Goal: Check status: Check status

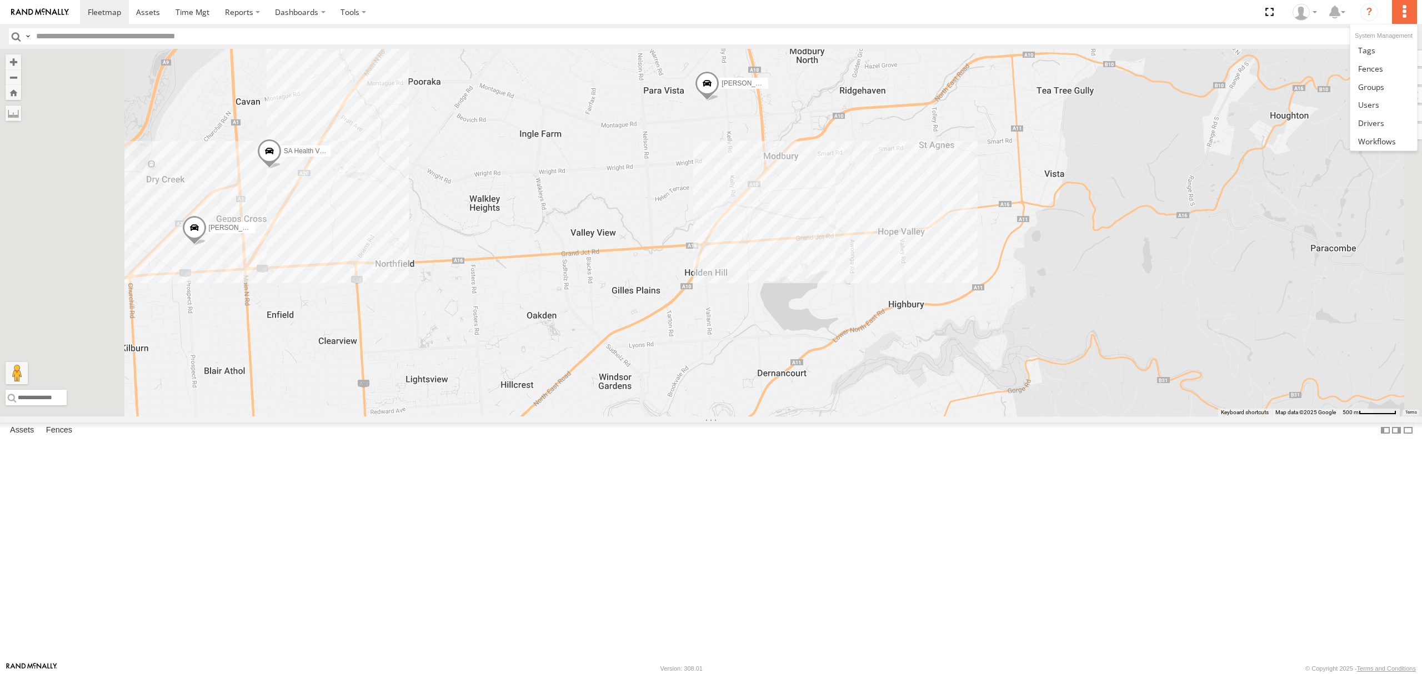
drag, startPoint x: 0, startPoint y: 0, endPoint x: 1402, endPoint y: 7, distance: 1402.5
click at [1399, 5] on label at bounding box center [1404, 12] width 24 height 24
click at [1378, 47] on link at bounding box center [1383, 50] width 66 height 18
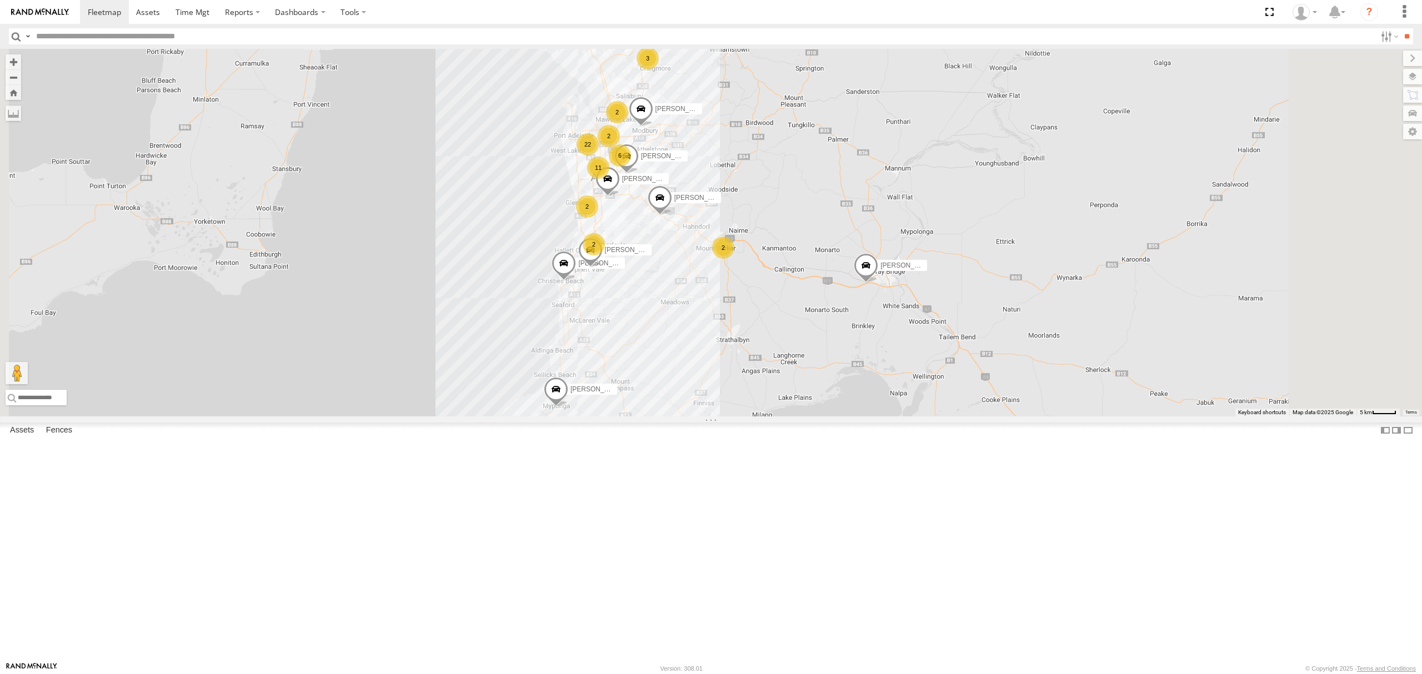
drag, startPoint x: 93, startPoint y: 79, endPoint x: 101, endPoint y: 78, distance: 7.2
click at [0, 0] on div "All Assets" at bounding box center [0, 0] width 0 height 0
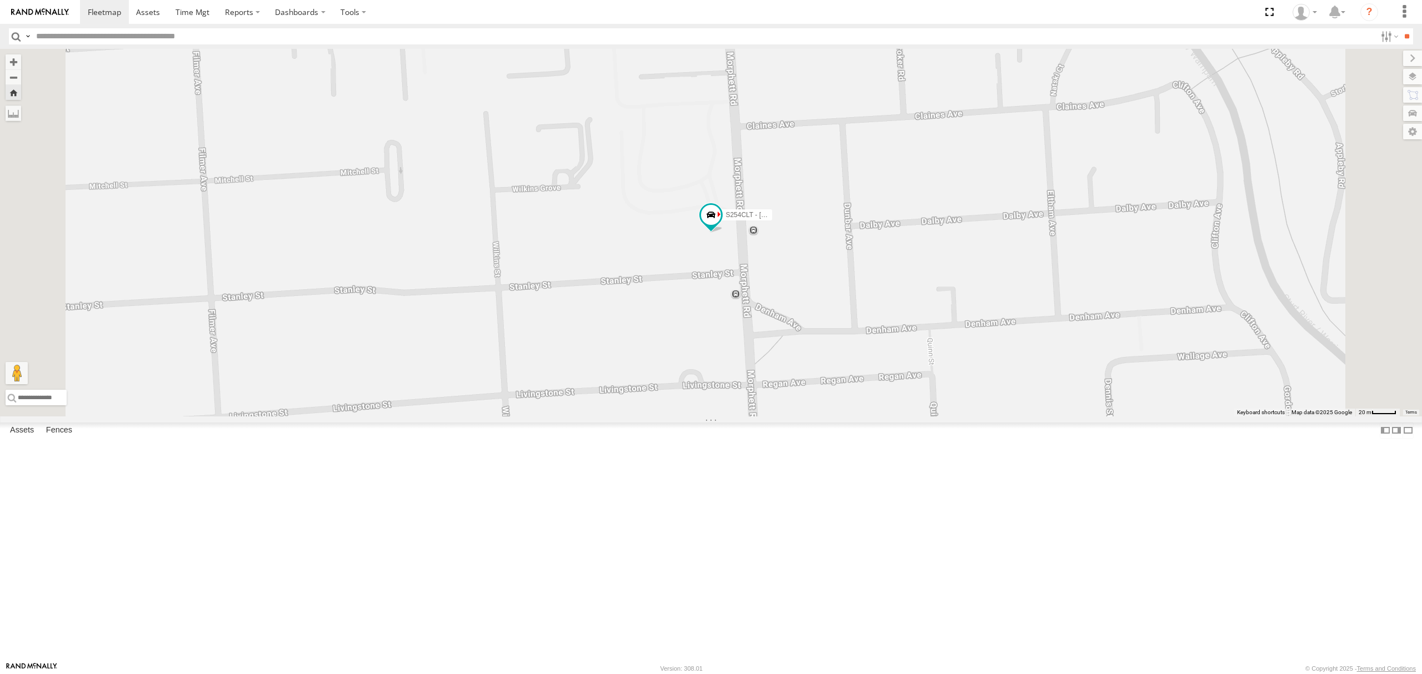
click at [0, 0] on div "S348CAH - [PERSON_NAME] All Assets" at bounding box center [0, 0] width 0 height 0
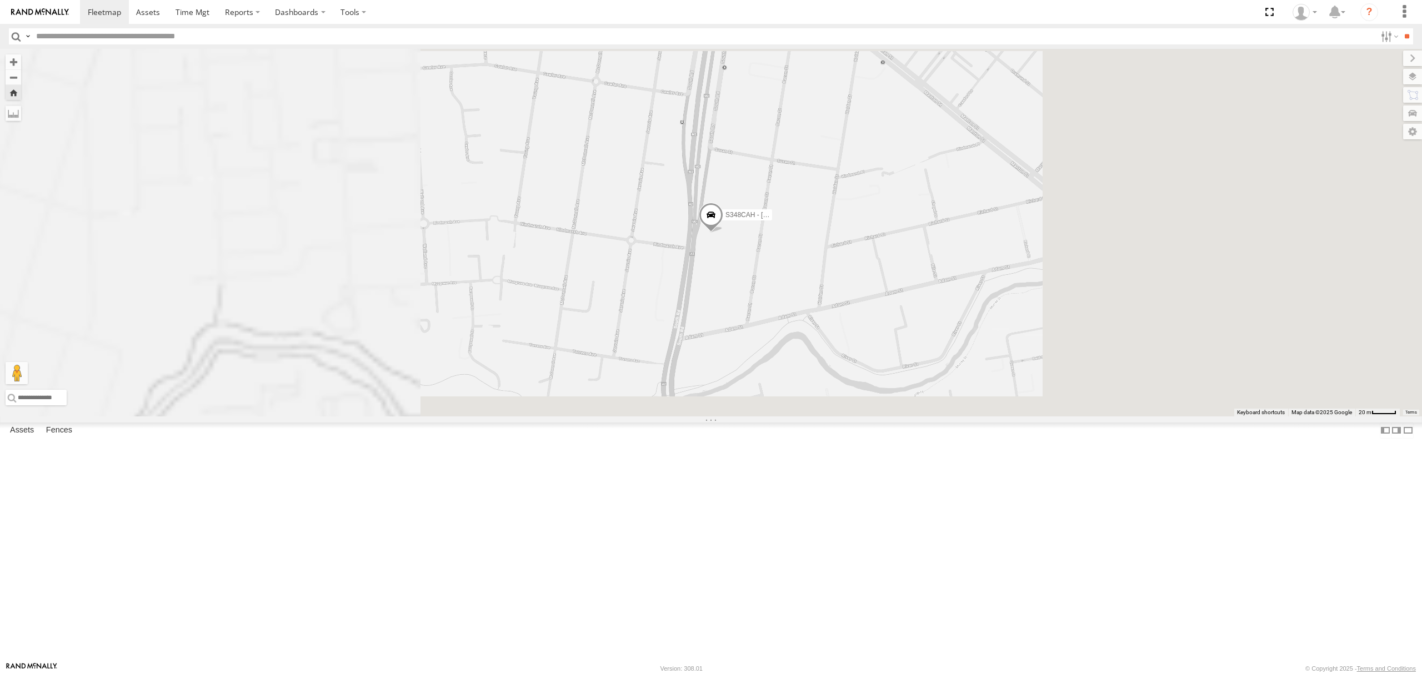
click at [0, 0] on div "SB26LM - (3P HINO) R7" at bounding box center [0, 0] width 0 height 0
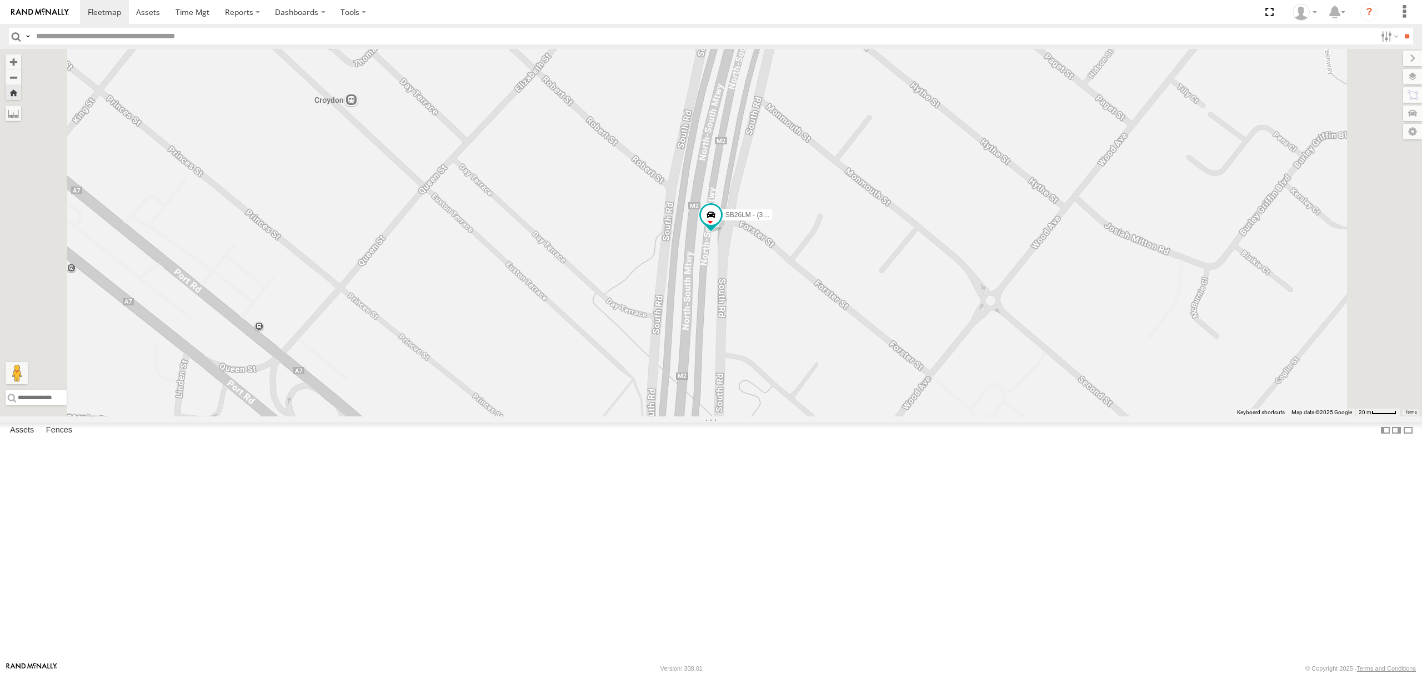
click at [0, 0] on div "SB25LM - (6P HINO) R6" at bounding box center [0, 0] width 0 height 0
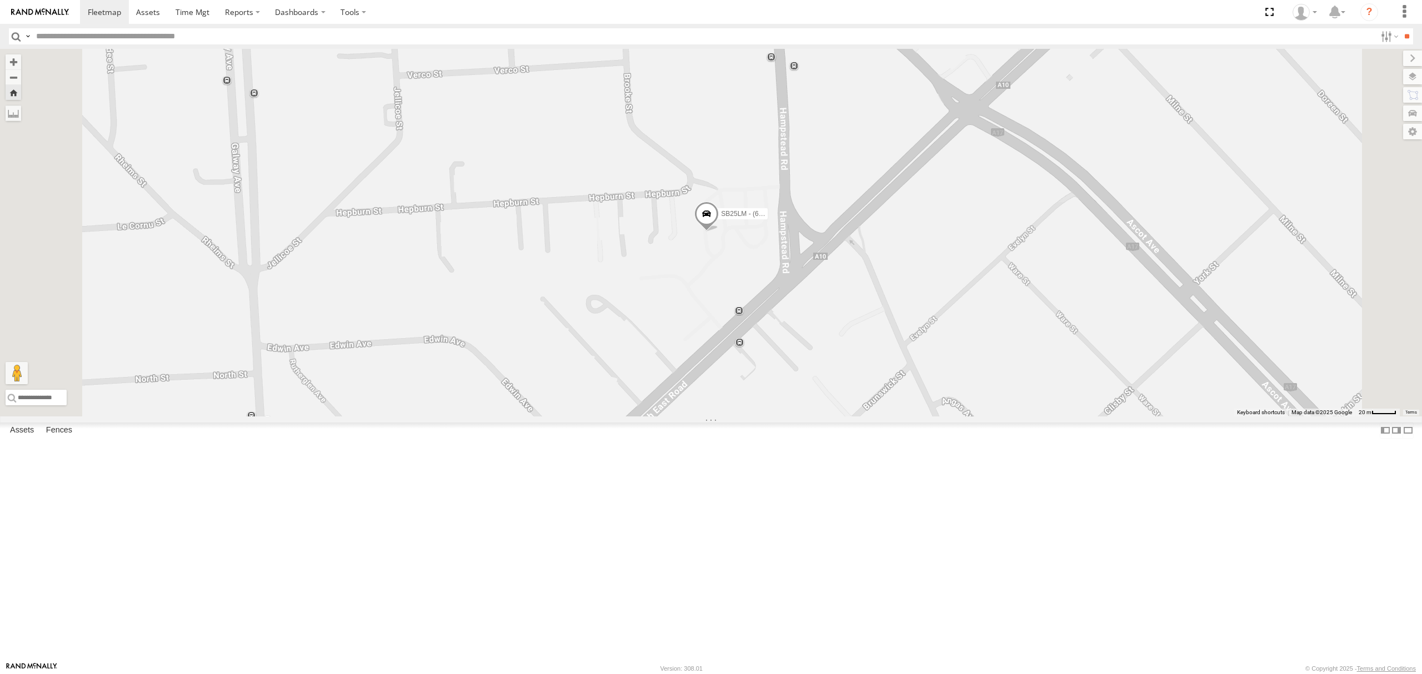
click at [0, 0] on div "All Assets" at bounding box center [0, 0] width 0 height 0
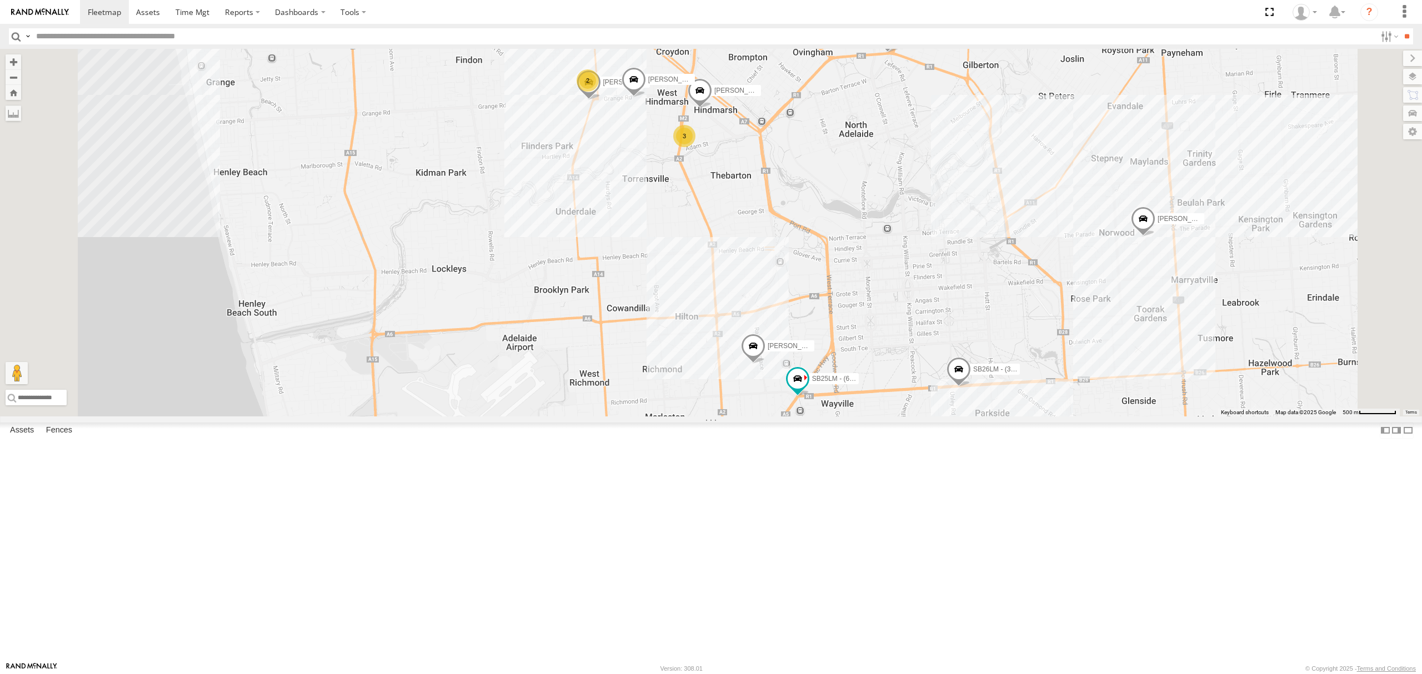
click at [971, 387] on span at bounding box center [958, 372] width 24 height 30
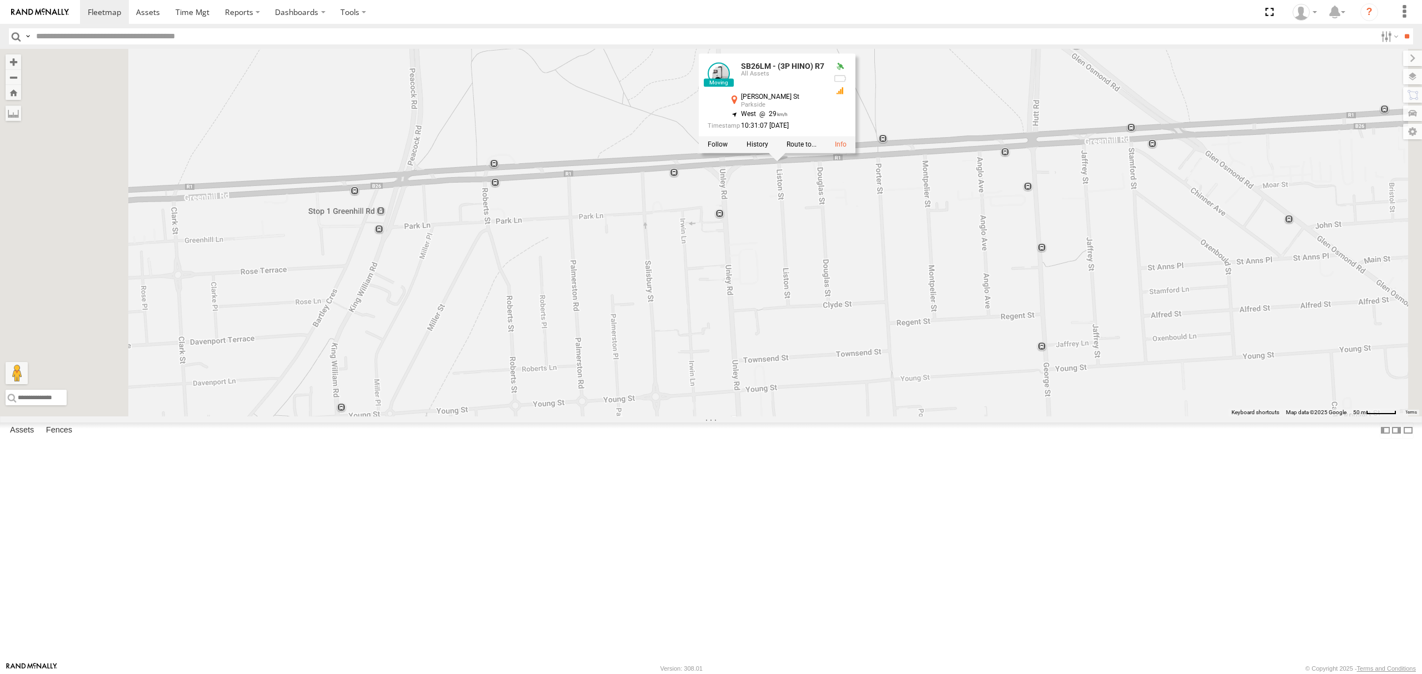
click at [0, 0] on div "SB25LM - (6P HINO) R6" at bounding box center [0, 0] width 0 height 0
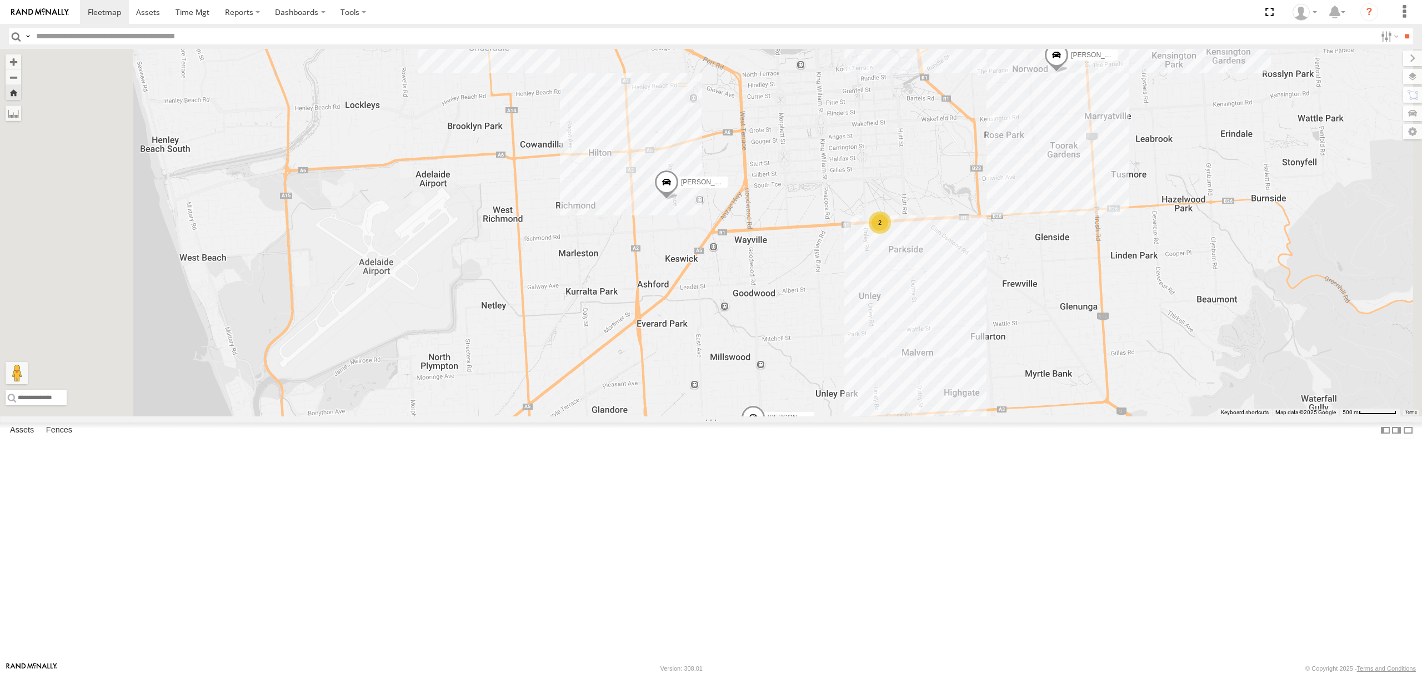
click at [0, 0] on div "SB25LM - (6P HINO) R6" at bounding box center [0, 0] width 0 height 0
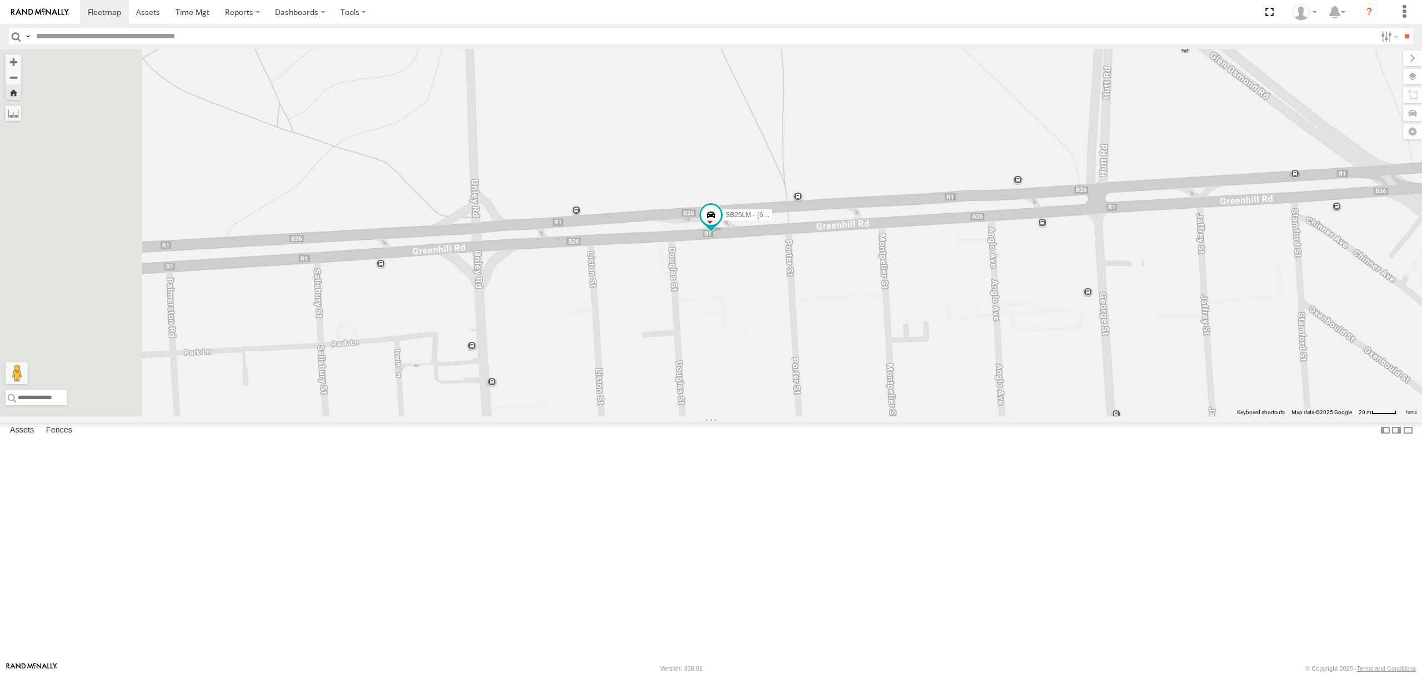
click at [0, 0] on div "All Assets" at bounding box center [0, 0] width 0 height 0
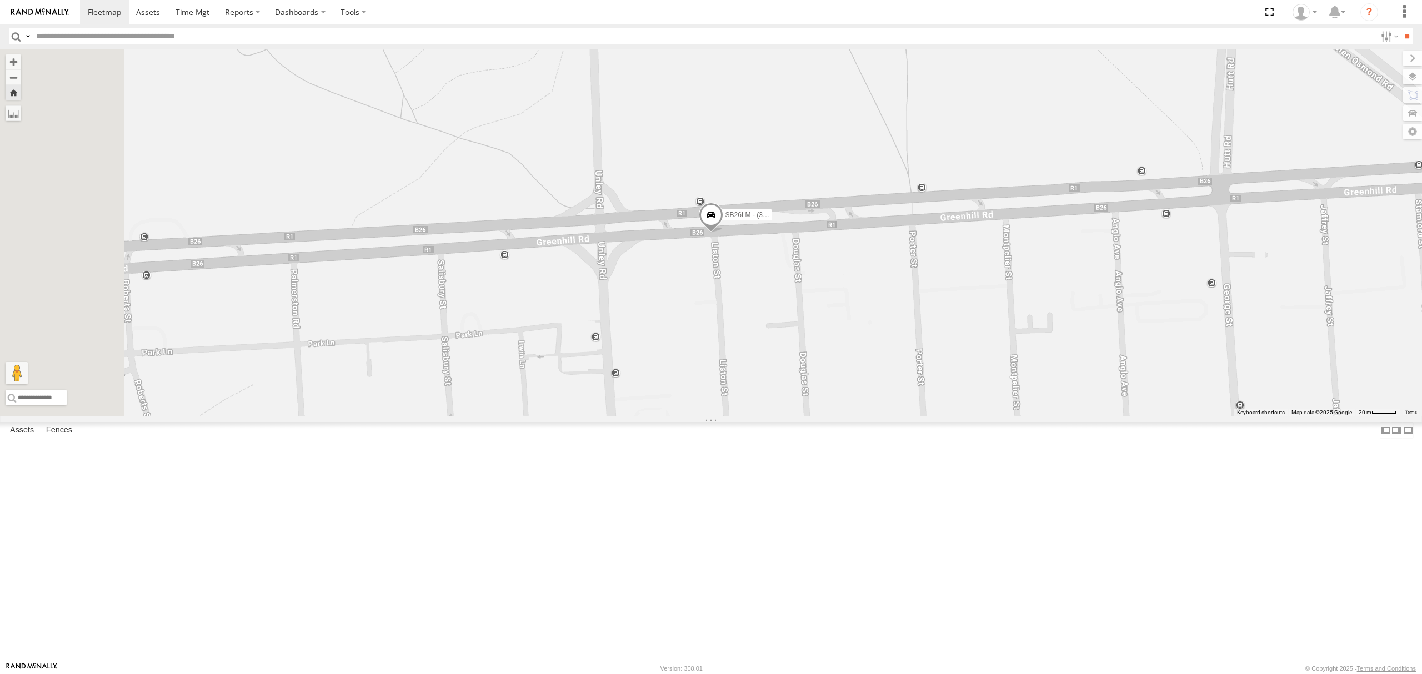
click at [0, 0] on div "S678CGD - Fridge It Sprinter" at bounding box center [0, 0] width 0 height 0
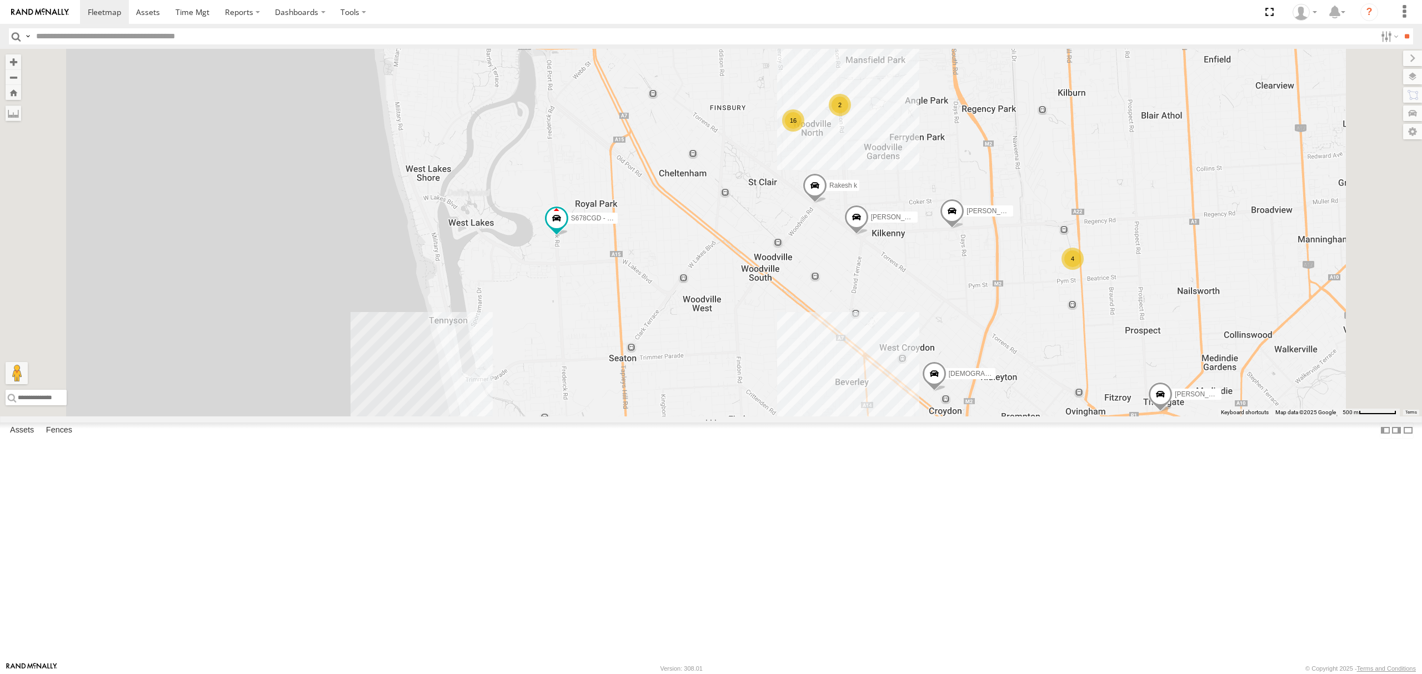
click at [0, 0] on div "SB25LM - (6P HINO) R6" at bounding box center [0, 0] width 0 height 0
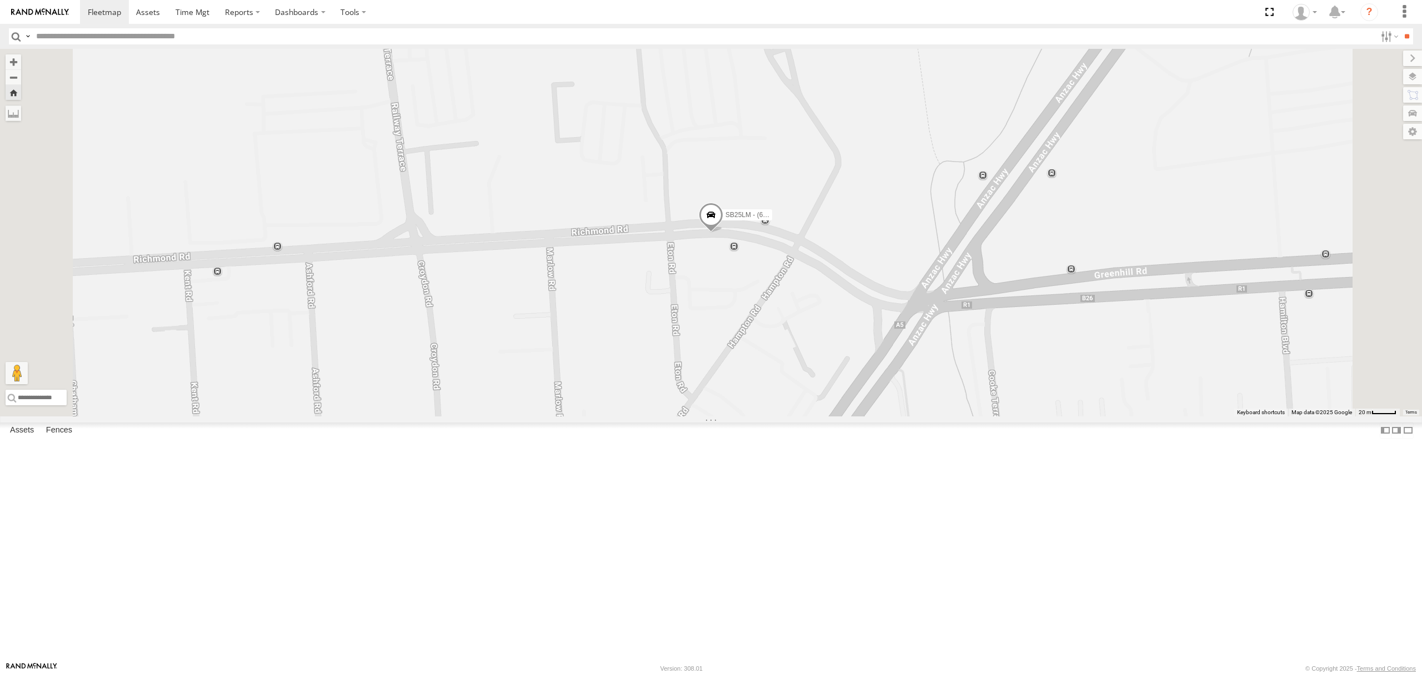
click at [0, 0] on div "Video" at bounding box center [0, 0] width 0 height 0
click at [0, 0] on div "All Assets" at bounding box center [0, 0] width 0 height 0
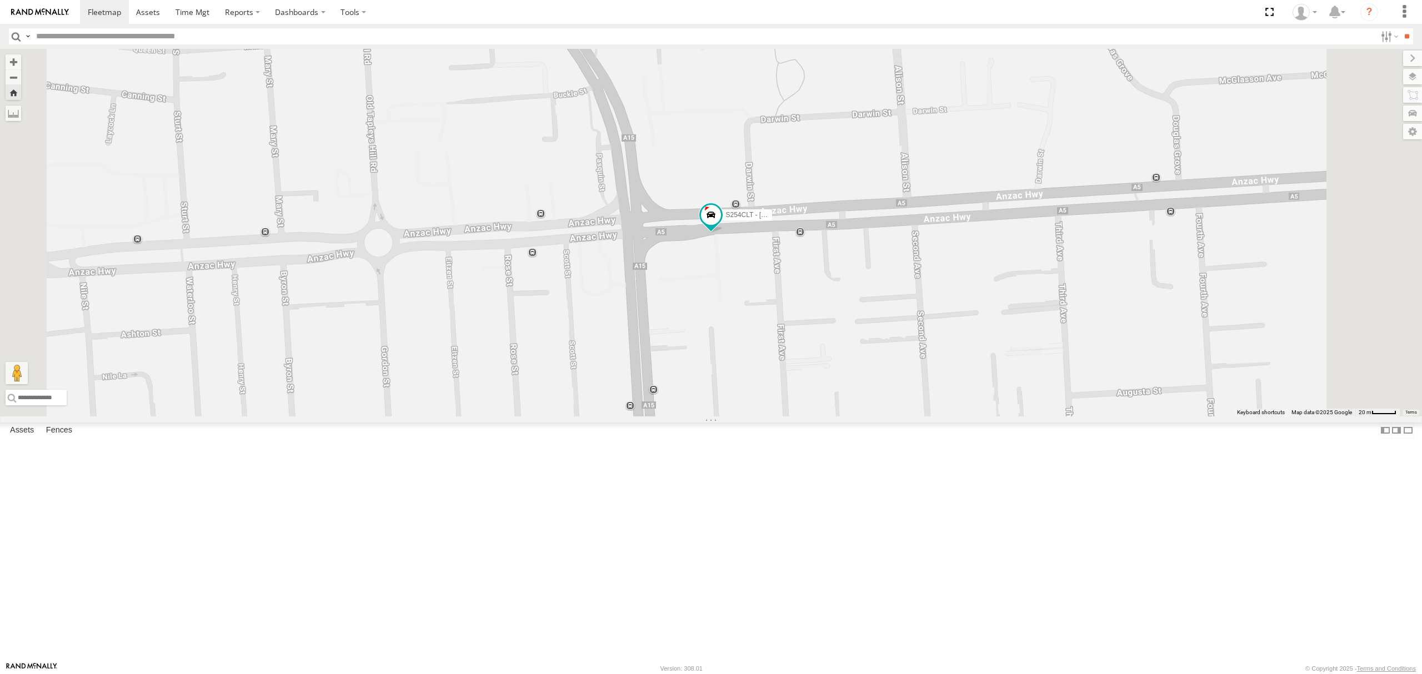
click at [0, 0] on div "SB26LM - (3P HINO) R7" at bounding box center [0, 0] width 0 height 0
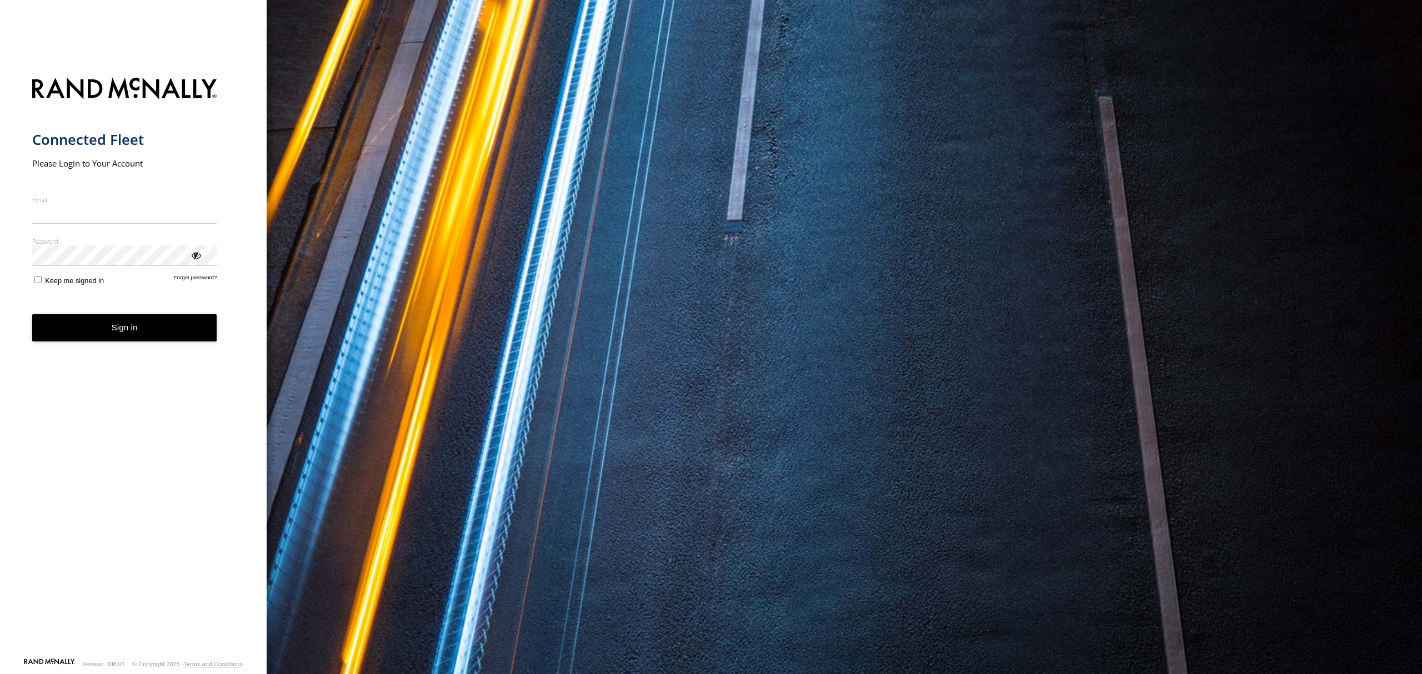
type input "**********"
click at [172, 327] on button "Sign in" at bounding box center [124, 327] width 185 height 27
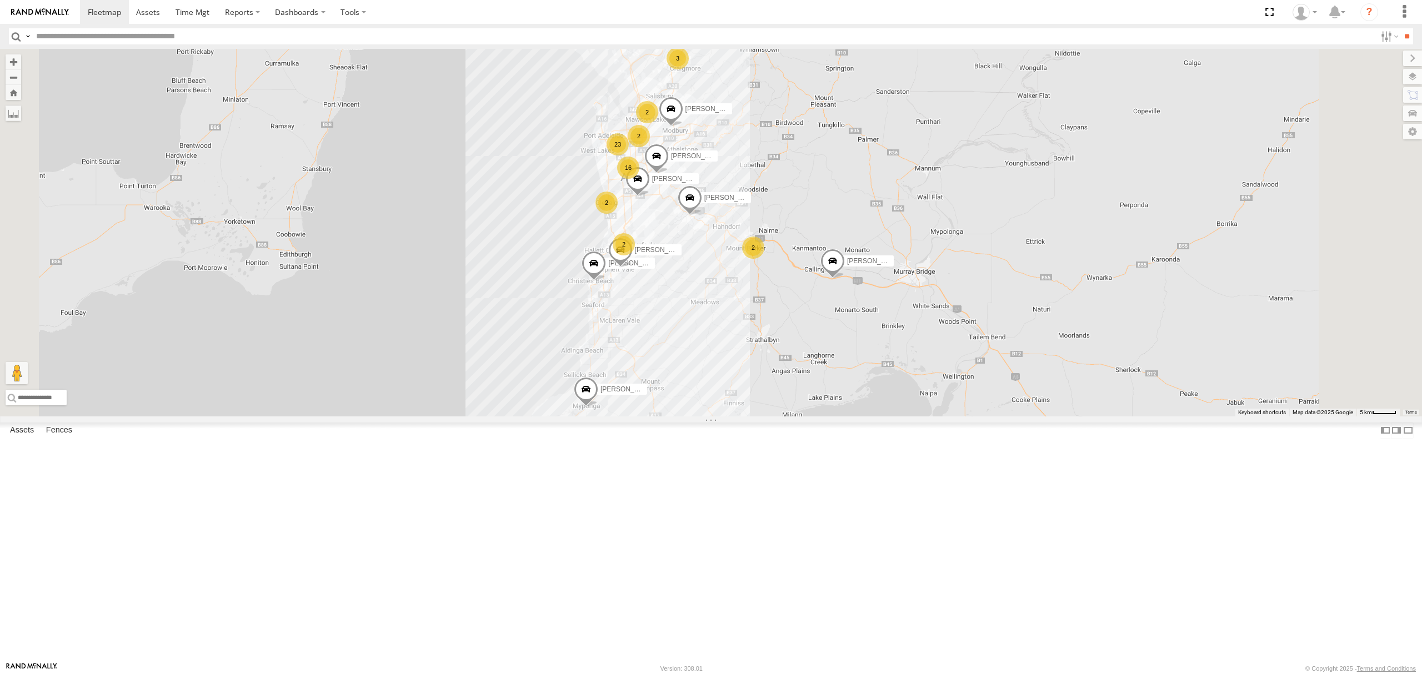
click at [0, 0] on div "S678CGD - Fridge It Sprinter" at bounding box center [0, 0] width 0 height 0
